Goal: Task Accomplishment & Management: Manage account settings

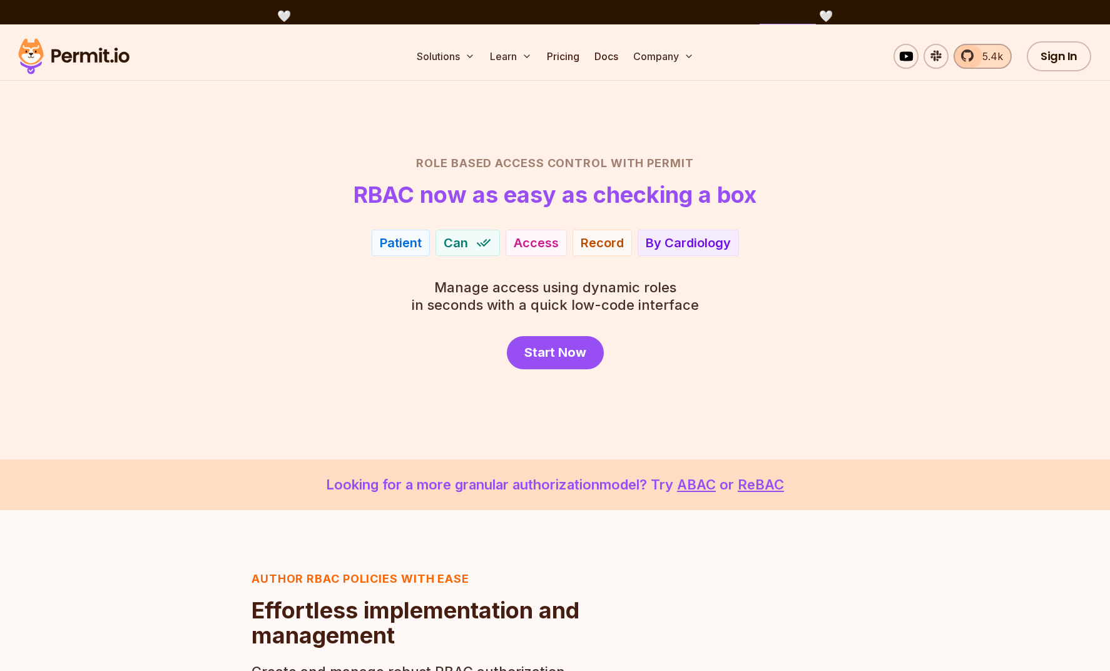
click at [969, 56] on link "5.4k" at bounding box center [983, 56] width 58 height 25
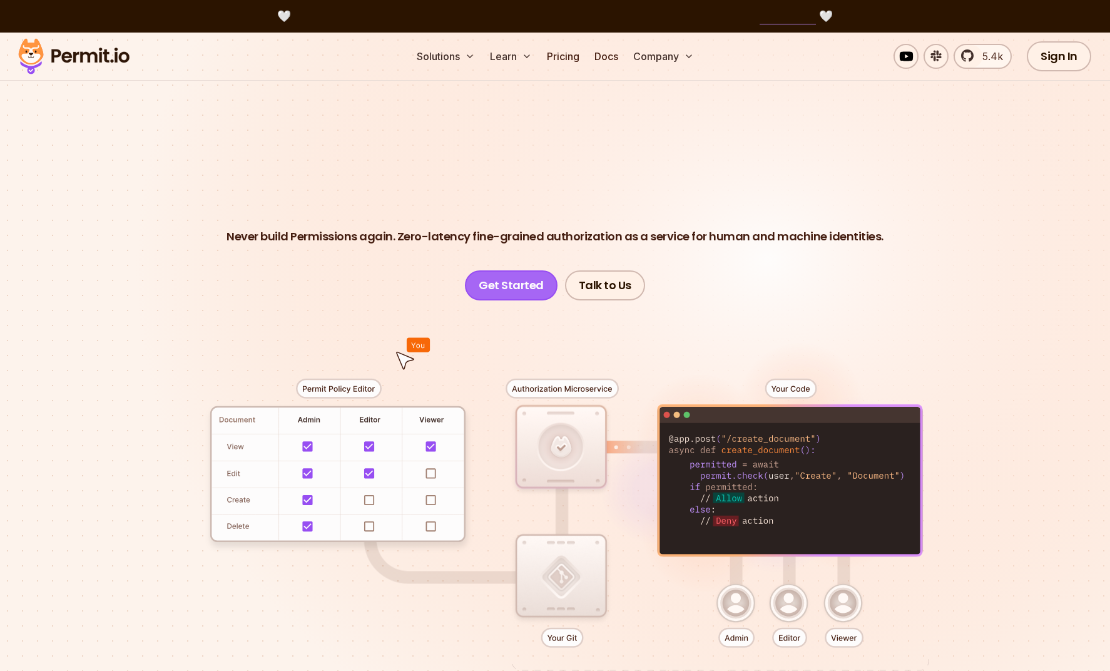
click at [494, 278] on link "Get Started" at bounding box center [511, 285] width 93 height 30
